Goal: Information Seeking & Learning: Understand process/instructions

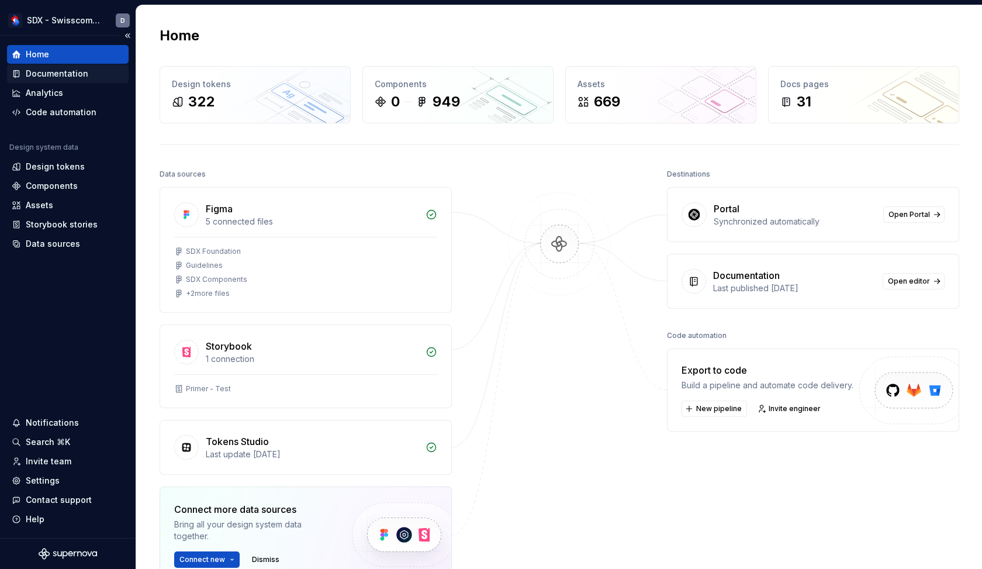
click at [70, 78] on div "Documentation" at bounding box center [57, 74] width 63 height 12
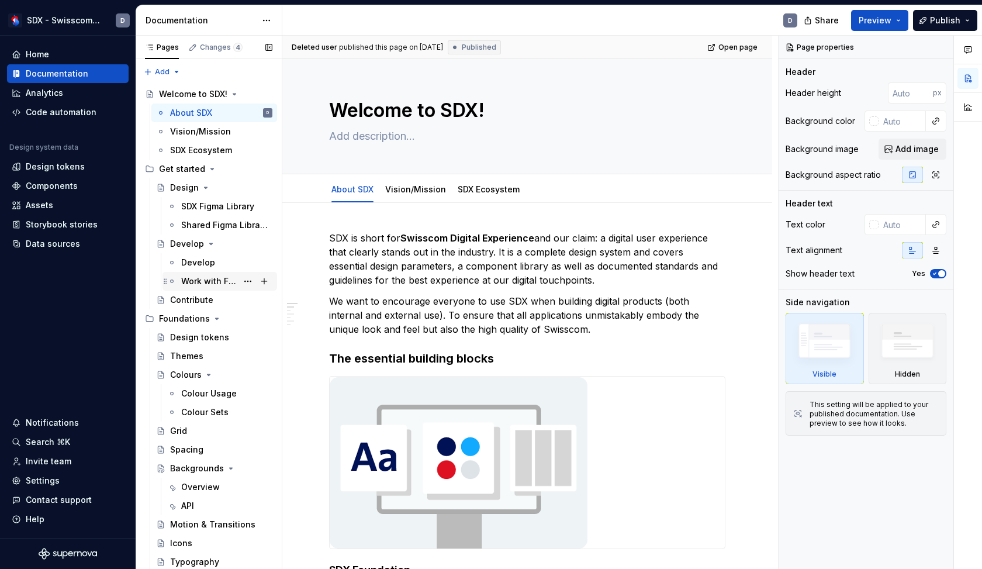
click at [210, 286] on div "Work with Figma" at bounding box center [209, 281] width 56 height 12
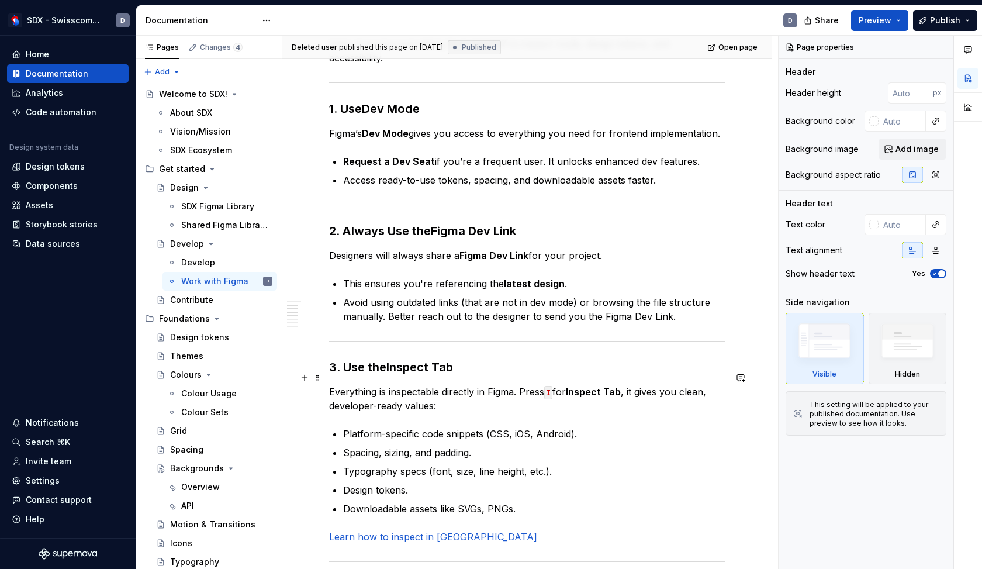
scroll to position [216, 0]
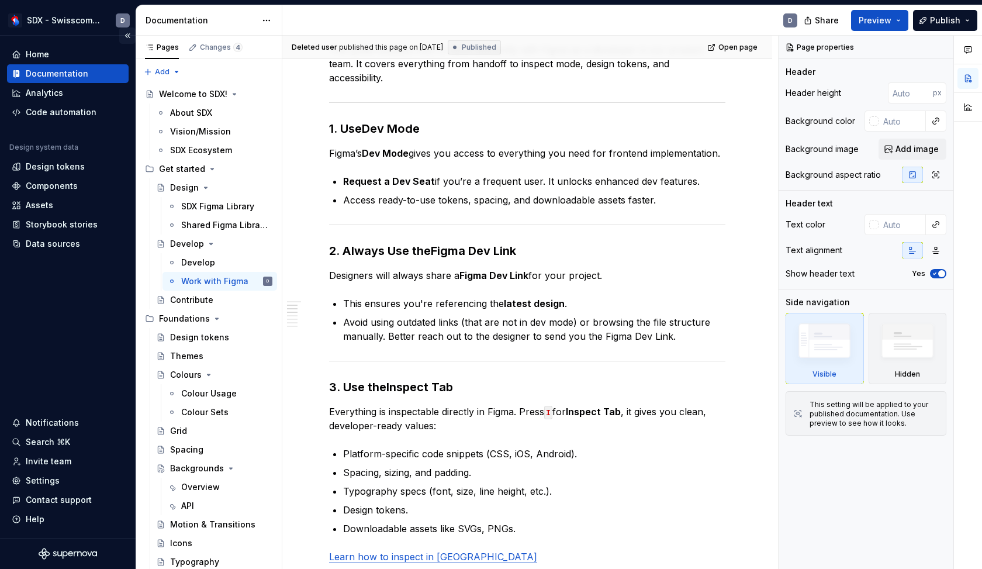
click at [132, 35] on button "Collapse sidebar" at bounding box center [127, 35] width 16 height 16
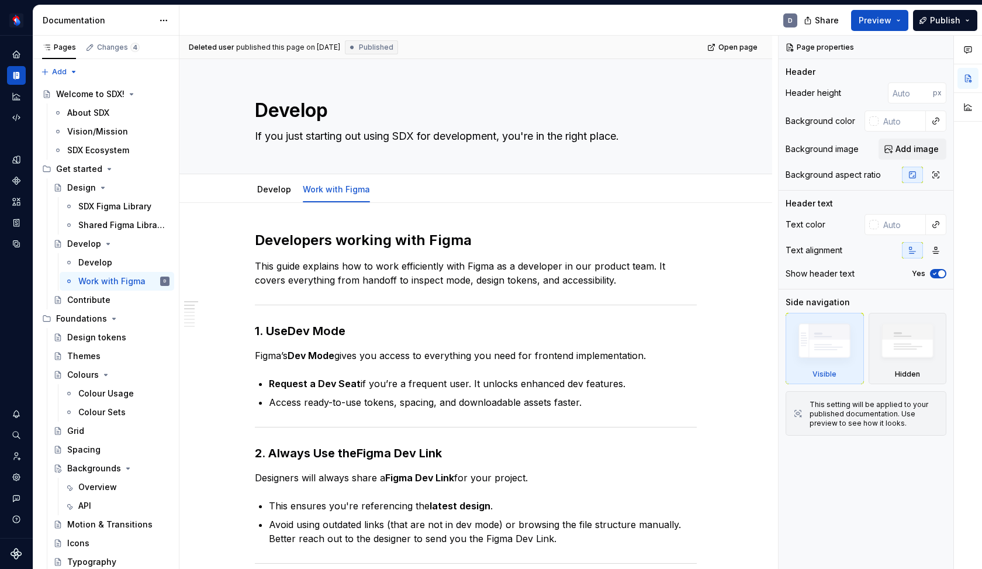
scroll to position [0, 0]
click at [896, 23] on button "Preview" at bounding box center [879, 20] width 57 height 21
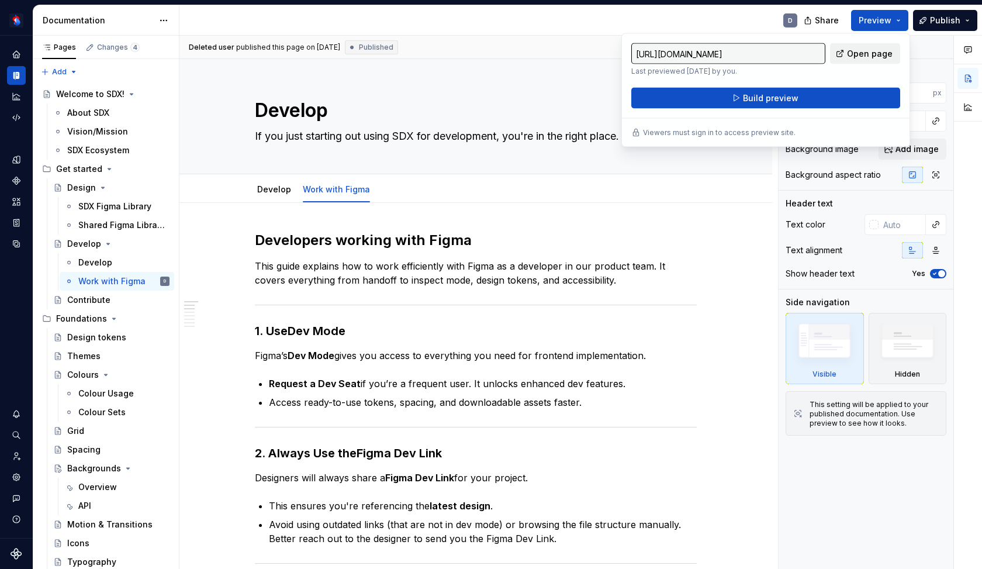
click at [844, 61] on link "Open page" at bounding box center [865, 53] width 70 height 21
click at [944, 23] on span "Publish" at bounding box center [945, 21] width 30 height 12
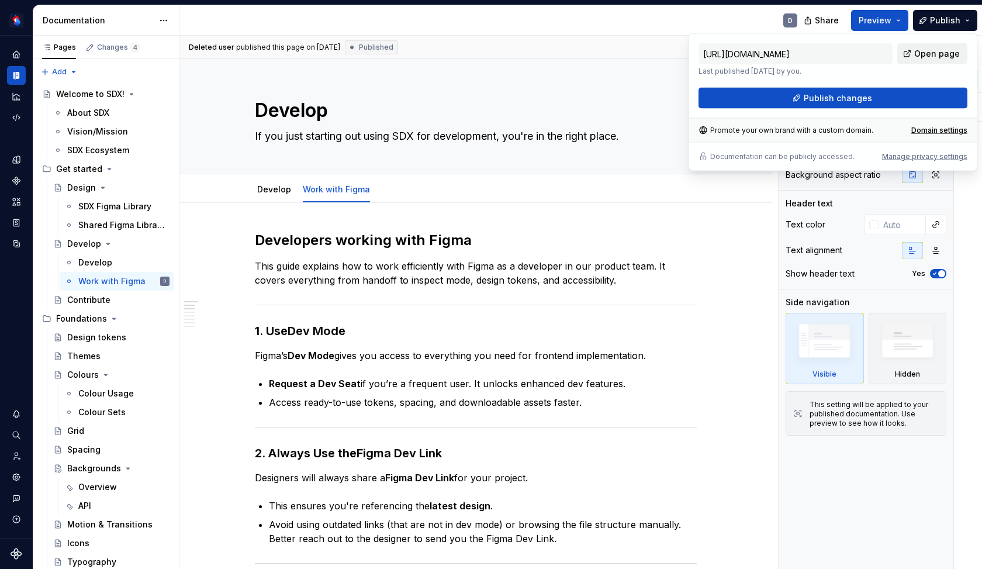
click at [930, 53] on span "Open page" at bounding box center [938, 54] width 46 height 12
click at [828, 100] on span "Publish changes" at bounding box center [838, 98] width 68 height 12
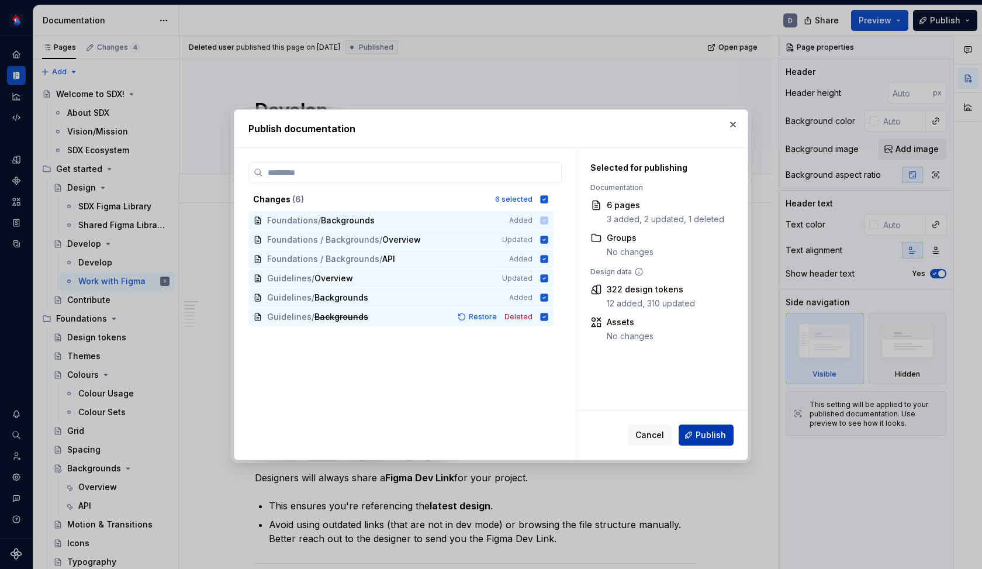
click at [701, 437] on span "Publish" at bounding box center [711, 435] width 30 height 12
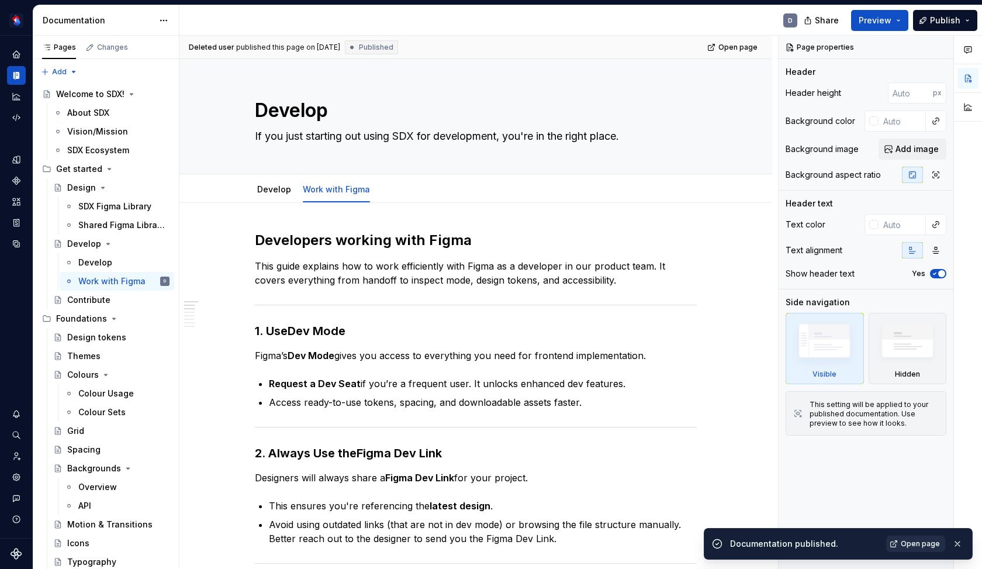
click at [906, 546] on span "Open page" at bounding box center [920, 543] width 39 height 9
click at [12, 56] on icon "Home" at bounding box center [16, 54] width 11 height 11
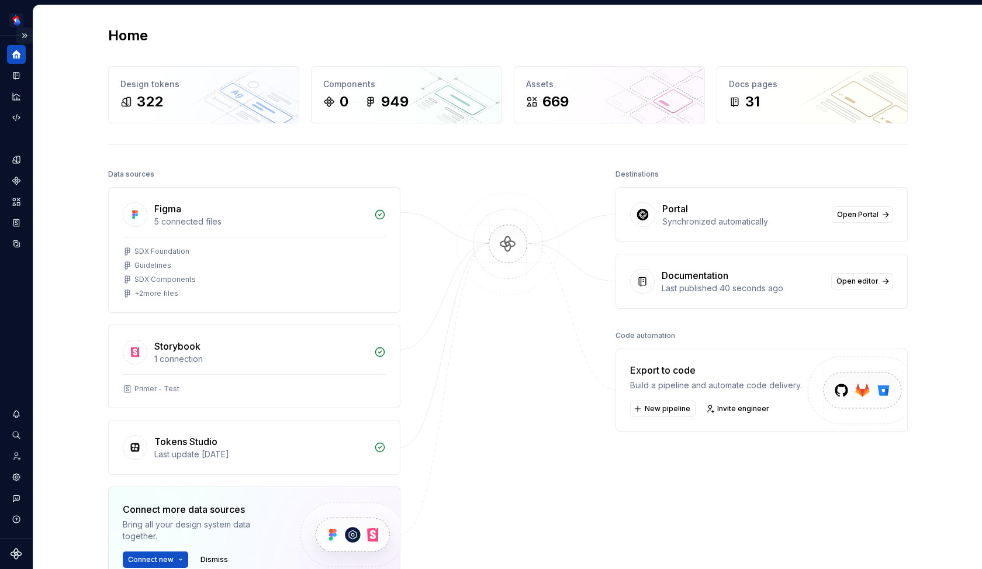
click at [25, 36] on button "Expand sidebar" at bounding box center [24, 35] width 16 height 16
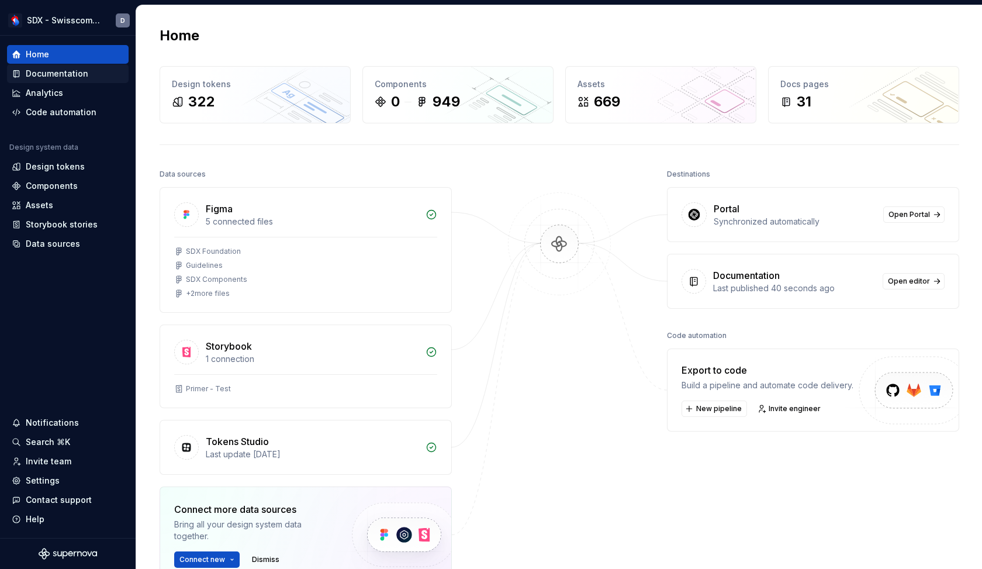
click at [45, 74] on div "Documentation" at bounding box center [57, 74] width 63 height 12
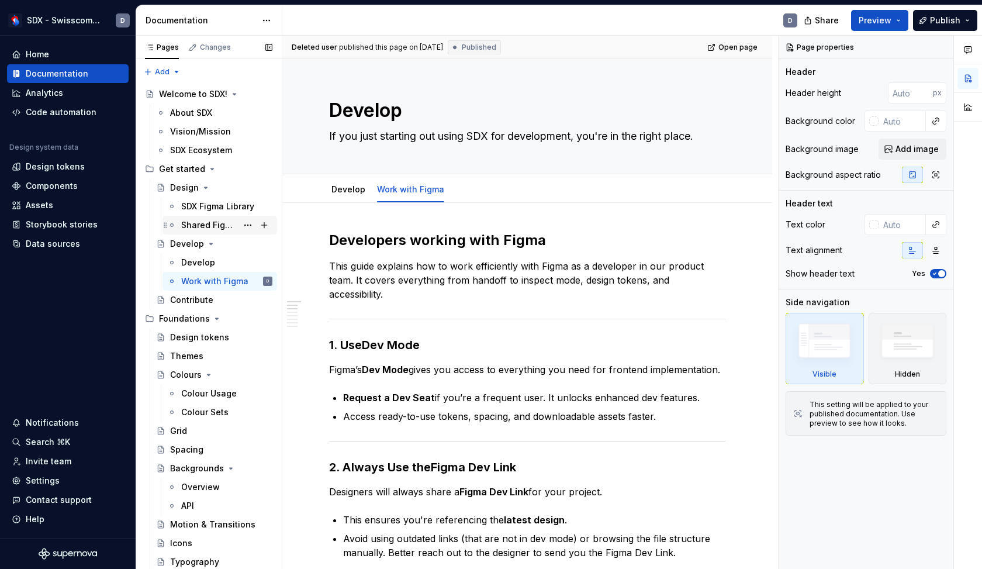
click at [212, 223] on div "Shared Figma Libraries" at bounding box center [209, 225] width 56 height 12
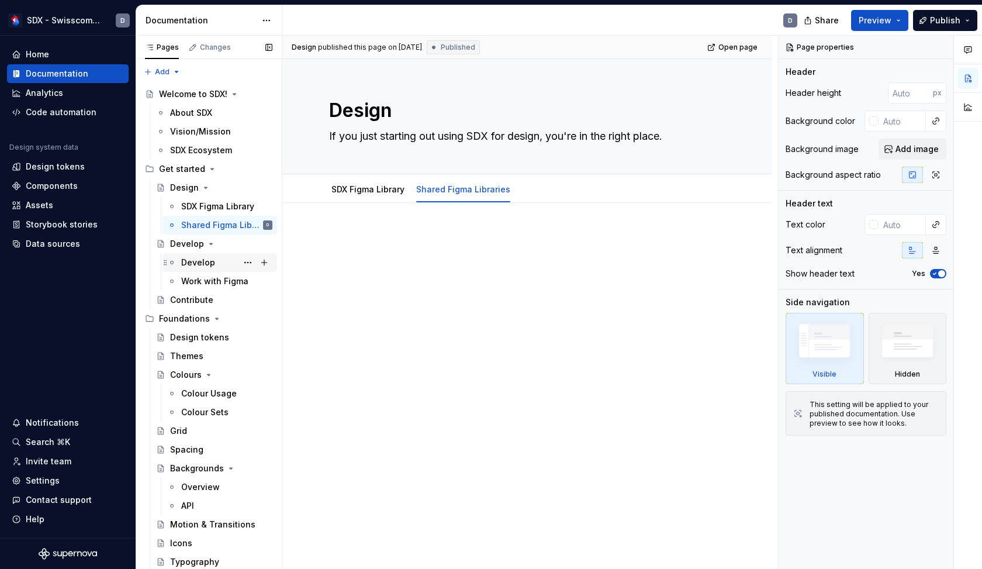
click at [196, 267] on div "Develop" at bounding box center [198, 263] width 34 height 12
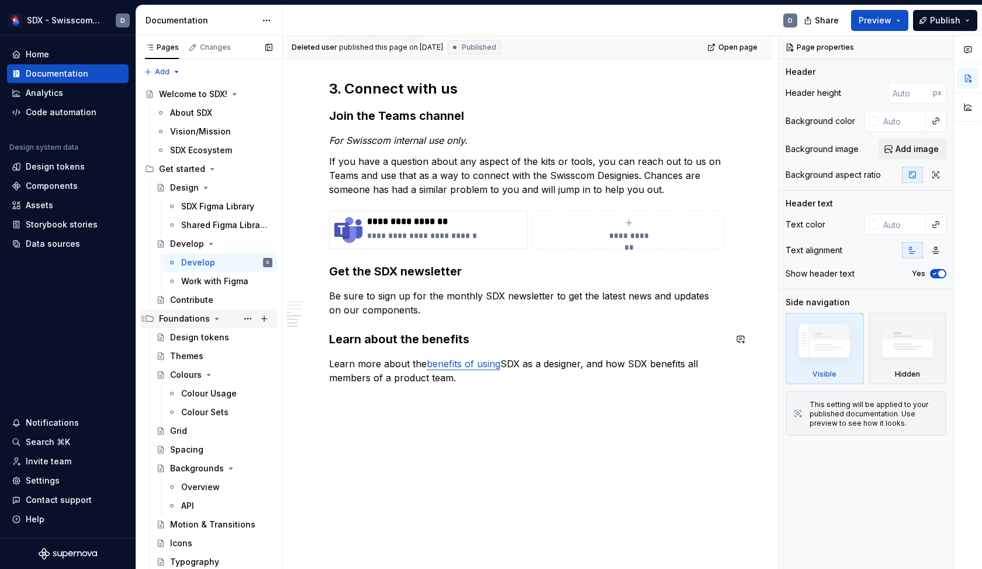
scroll to position [513, 0]
click at [213, 286] on div "Work with Figma" at bounding box center [209, 281] width 56 height 12
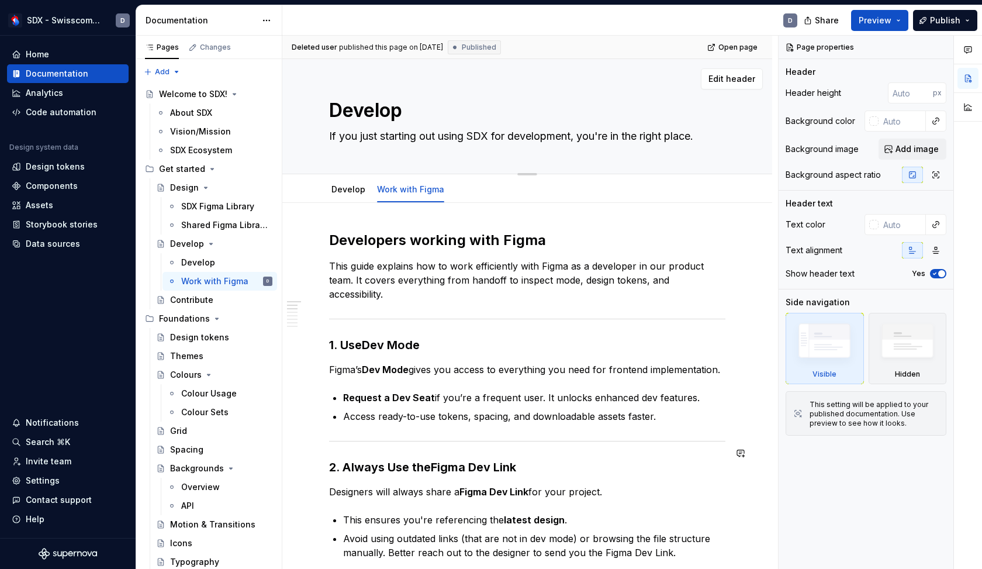
type textarea "*"
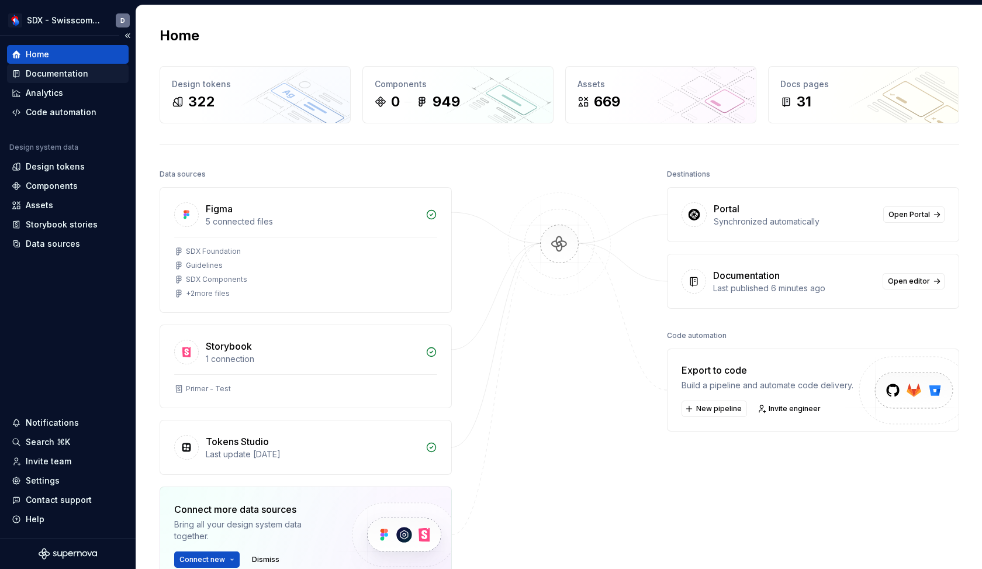
click at [72, 77] on div "Documentation" at bounding box center [57, 74] width 63 height 12
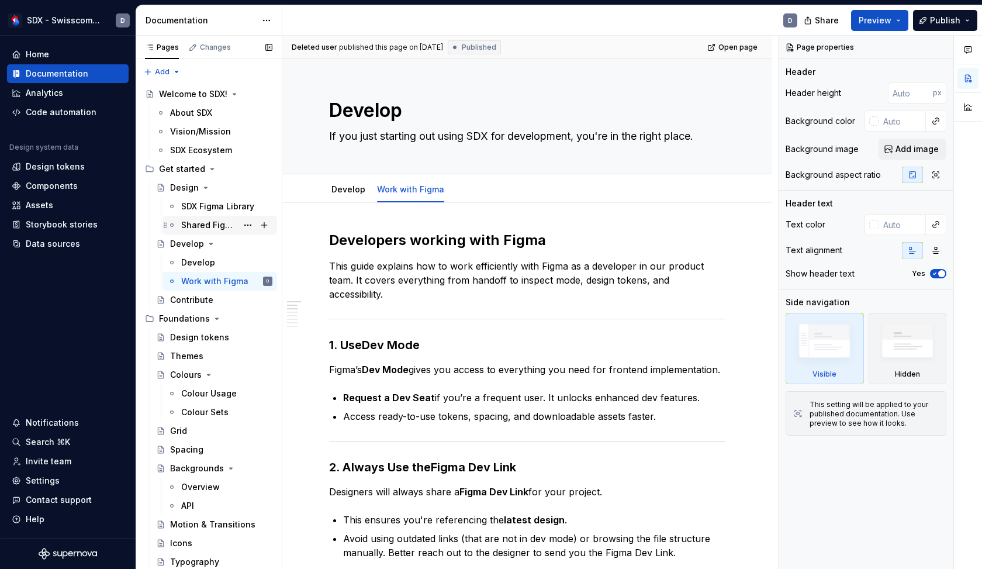
click at [215, 229] on div "Shared Figma Libraries" at bounding box center [209, 225] width 56 height 12
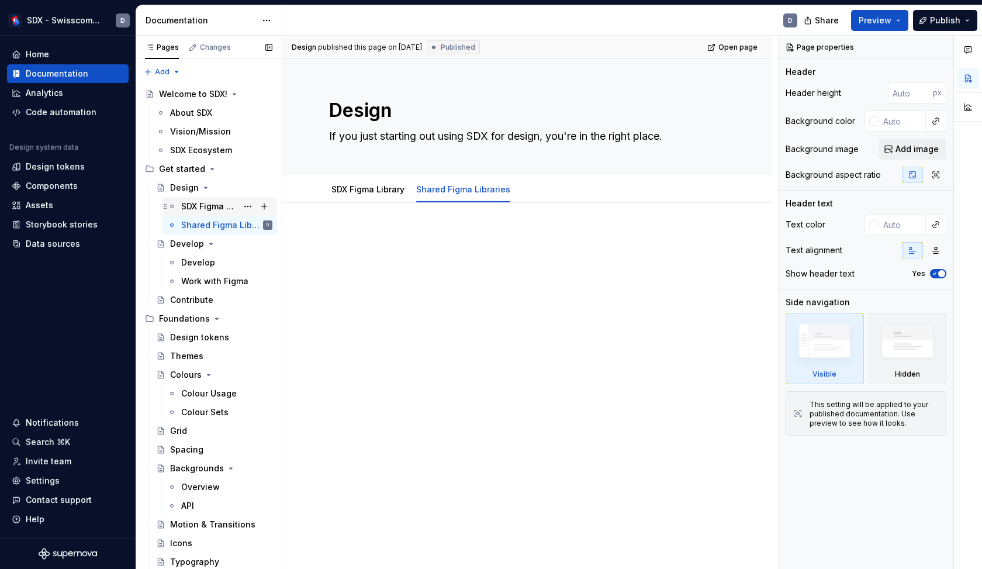
click at [215, 206] on div "SDX Figma Library" at bounding box center [209, 207] width 56 height 12
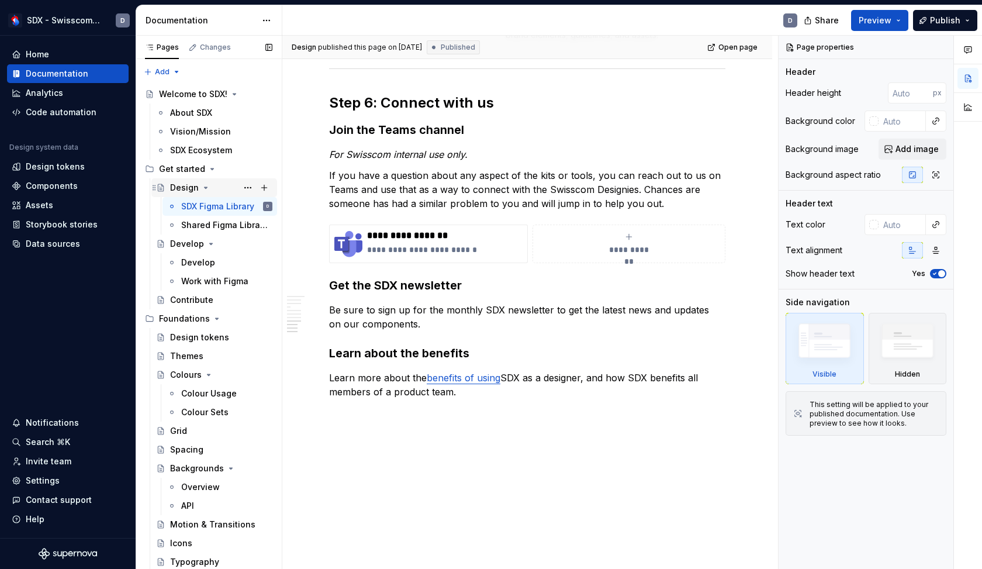
click at [182, 185] on div "Design" at bounding box center [184, 188] width 29 height 12
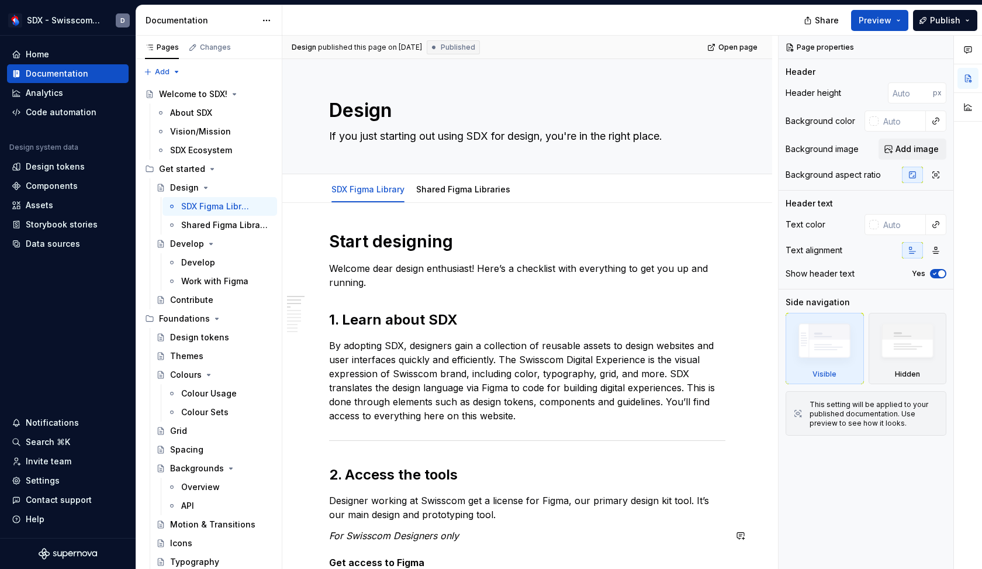
type textarea "*"
